Goal: Navigation & Orientation: Find specific page/section

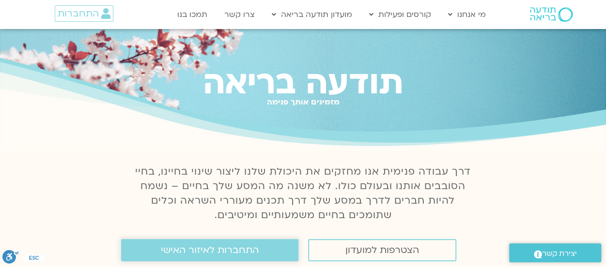
click at [235, 249] on span "התחברות לאיזור האישי" at bounding box center [210, 250] width 98 height 11
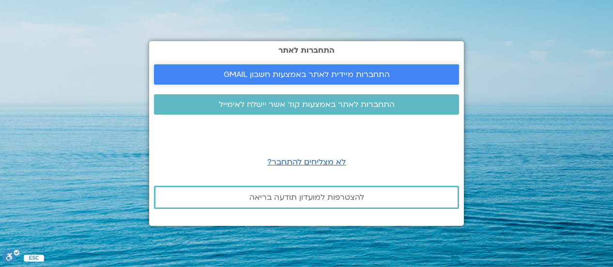
click at [279, 72] on span "התחברות מיידית לאתר באמצעות חשבון GMAIL" at bounding box center [307, 74] width 166 height 9
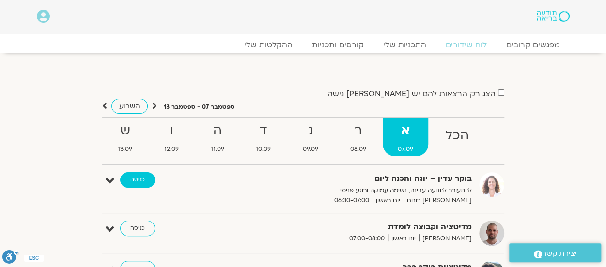
click at [139, 182] on link "כניסה" at bounding box center [137, 179] width 35 height 15
